Goal: Find specific page/section: Find specific page/section

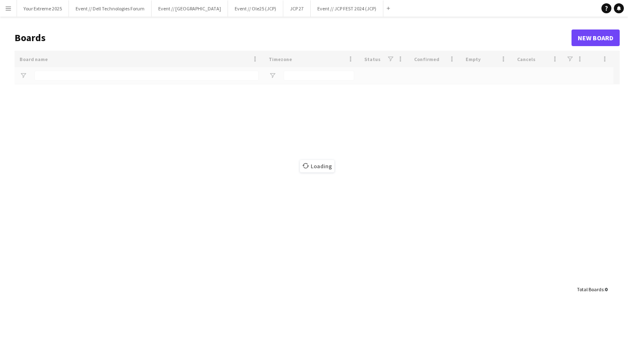
type input "****"
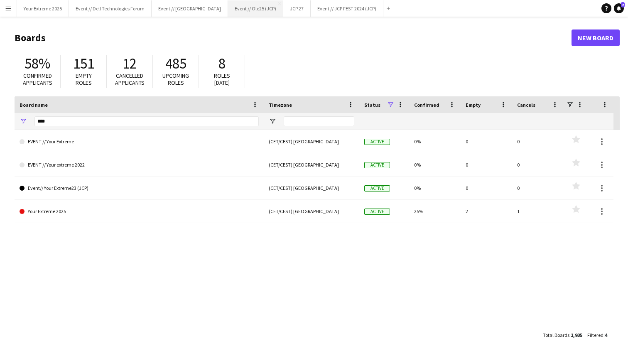
click at [249, 15] on button "Event // Ole25 (JCP) Close" at bounding box center [255, 8] width 55 height 16
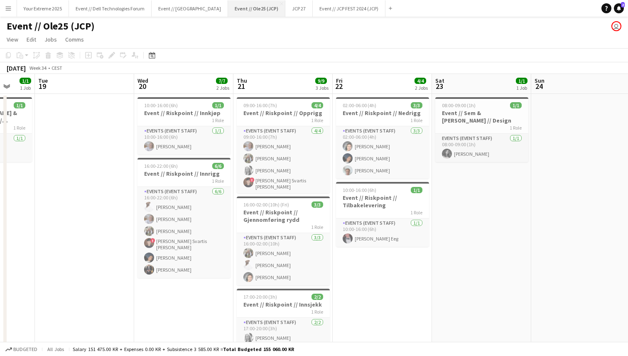
click at [269, 1] on button "Event // Ole25 (JCP) Close" at bounding box center [256, 8] width 57 height 16
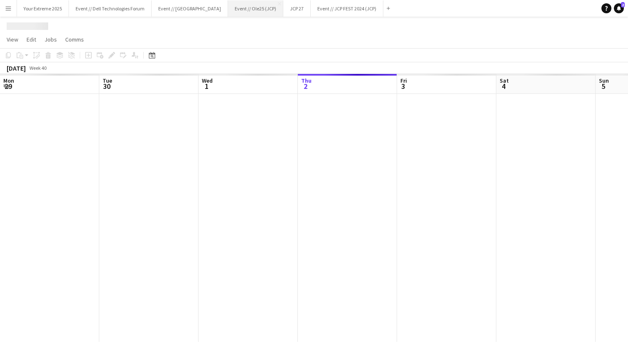
scroll to position [0, 199]
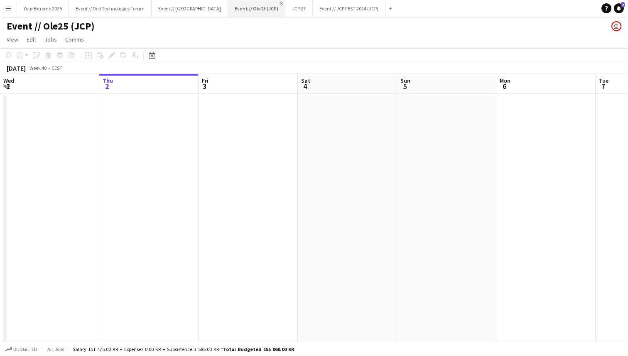
click at [280, 2] on app-icon "Close" at bounding box center [281, 3] width 3 height 3
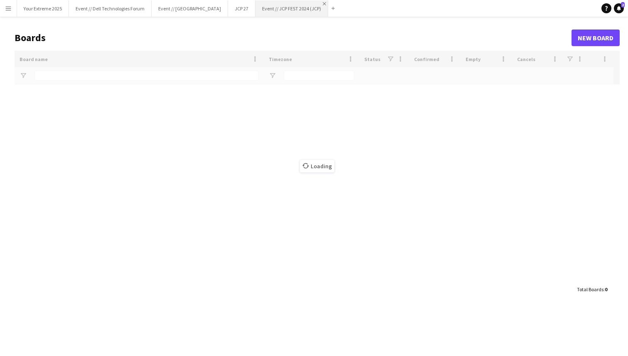
type input "****"
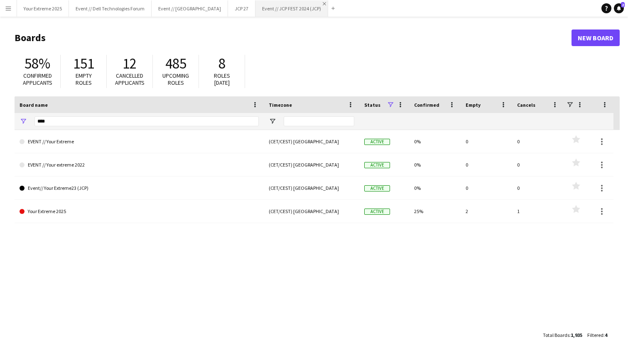
click at [323, 2] on app-icon "Close" at bounding box center [324, 3] width 3 height 3
click at [231, 7] on button "JCP 27 Close" at bounding box center [241, 8] width 27 height 16
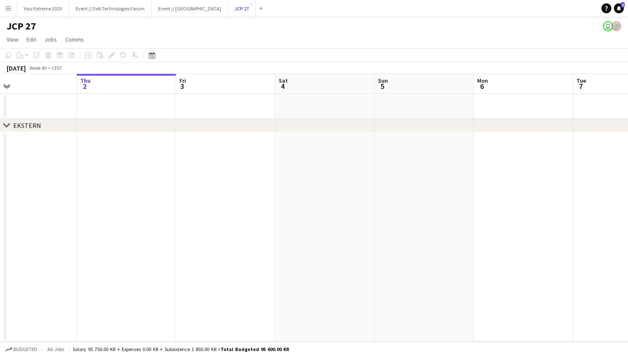
scroll to position [0, 226]
click at [192, 7] on button "Event // [GEOGRAPHIC_DATA]" at bounding box center [190, 8] width 76 height 16
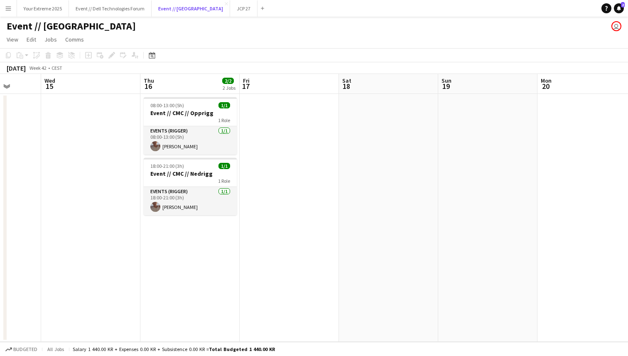
scroll to position [0, 352]
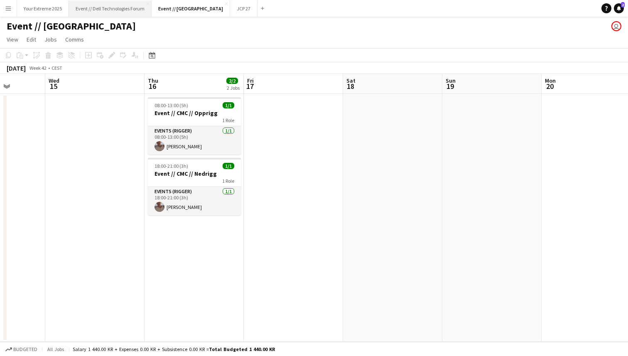
click at [118, 8] on button "Event // Dell Technologies Forum Close" at bounding box center [110, 8] width 83 height 16
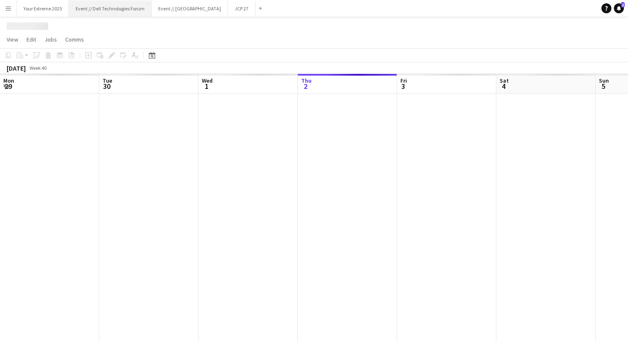
scroll to position [0, 199]
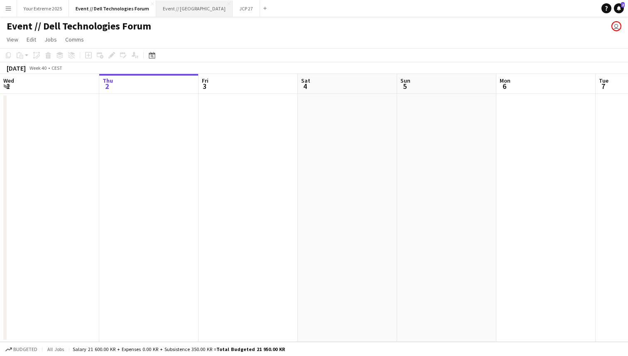
click at [187, 3] on button "Event // [GEOGRAPHIC_DATA]" at bounding box center [194, 8] width 76 height 16
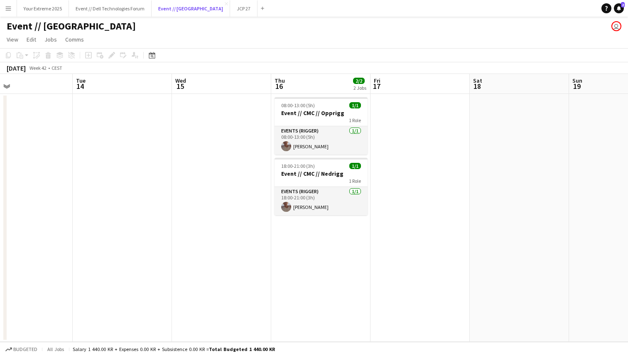
scroll to position [0, 221]
